Goal: Task Accomplishment & Management: Use online tool/utility

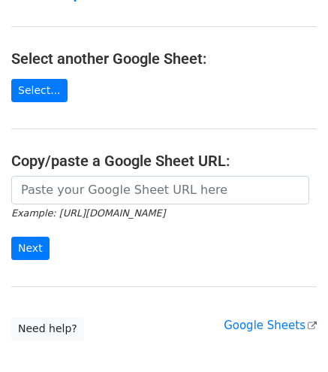
scroll to position [143, 0]
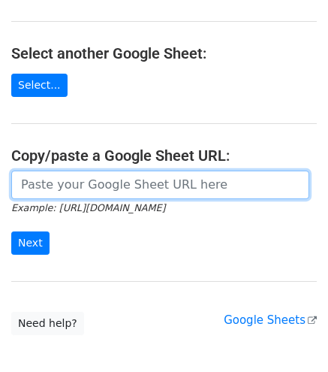
click at [68, 185] on input "url" at bounding box center [160, 184] width 298 height 29
paste input "[URL][DOMAIN_NAME]"
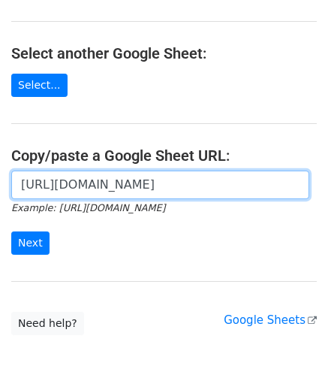
scroll to position [0, 326]
type input "[URL][DOMAIN_NAME]"
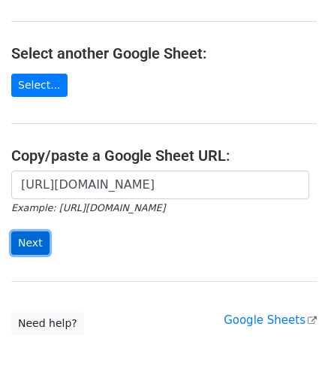
scroll to position [0, 0]
click at [23, 239] on input "Next" at bounding box center [30, 242] width 38 height 23
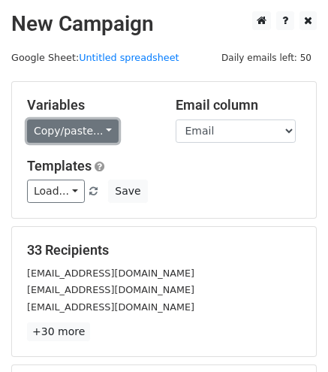
click at [79, 119] on link "Copy/paste..." at bounding box center [73, 130] width 92 height 23
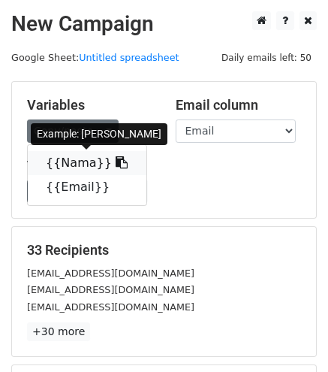
click at [87, 155] on link "{{Nama}}" at bounding box center [87, 163] width 119 height 24
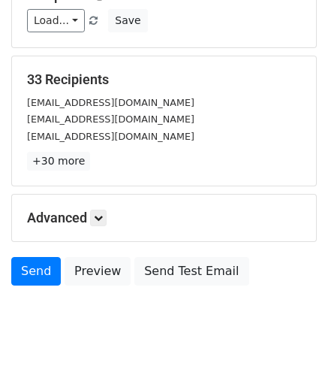
scroll to position [174, 0]
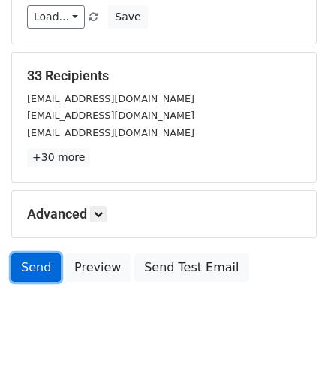
click at [33, 268] on link "Send" at bounding box center [36, 267] width 50 height 29
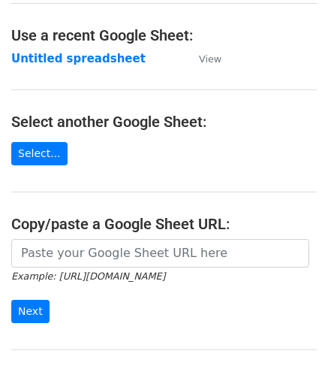
scroll to position [77, 0]
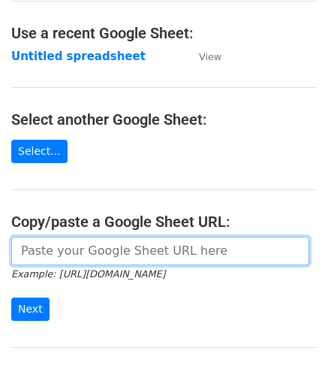
click at [96, 244] on input "url" at bounding box center [160, 251] width 298 height 29
paste input "[URL][DOMAIN_NAME]"
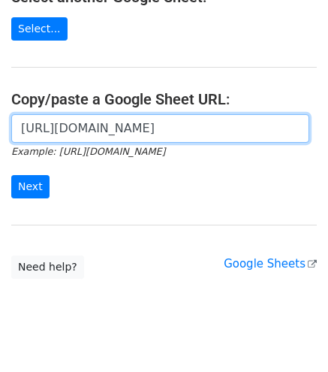
scroll to position [206, 0]
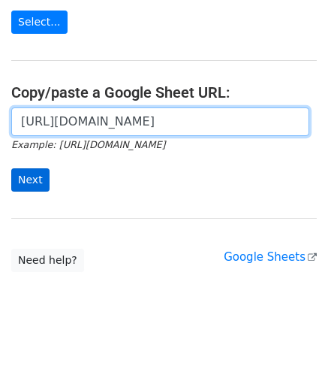
type input "[URL][DOMAIN_NAME]"
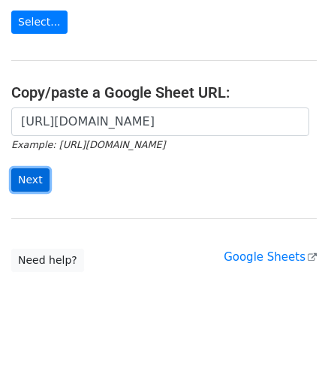
scroll to position [0, 0]
click at [34, 177] on input "Next" at bounding box center [30, 179] width 38 height 23
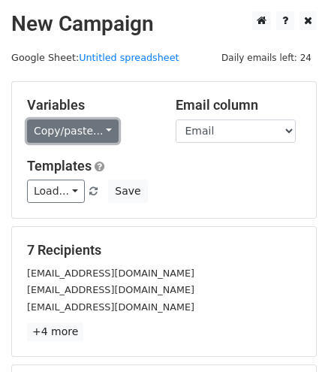
click at [85, 121] on link "Copy/paste..." at bounding box center [73, 130] width 92 height 23
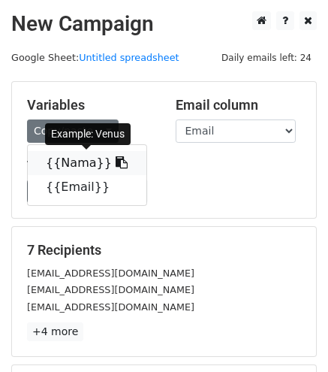
click at [68, 164] on link "{{Nama}}" at bounding box center [87, 163] width 119 height 24
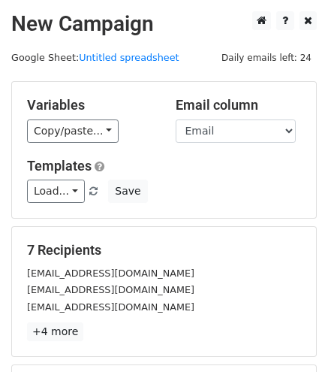
scroll to position [209, 0]
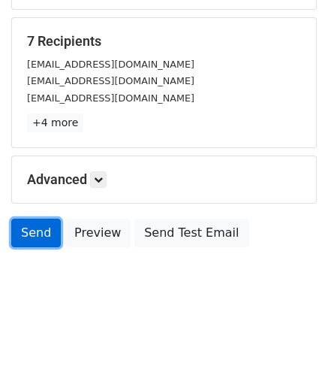
click at [30, 235] on link "Send" at bounding box center [36, 233] width 50 height 29
